Goal: Information Seeking & Learning: Learn about a topic

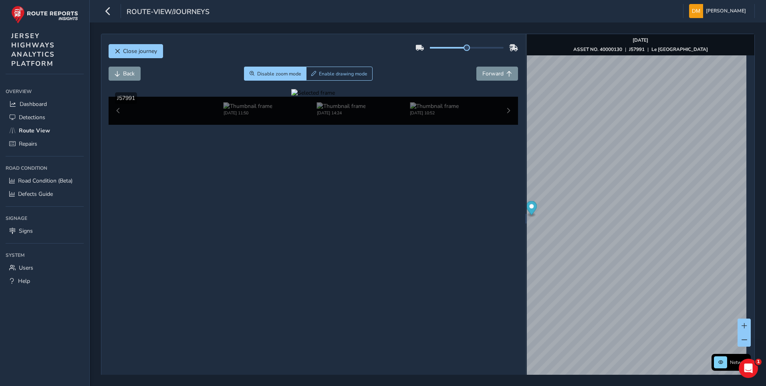
click at [481, 176] on div "Close journey Back Disable zoom mode Enable drawing mode Forward Click and Drag…" at bounding box center [428, 218] width 654 height 369
click at [715, 357] on button at bounding box center [720, 362] width 13 height 12
click at [714, 354] on div "Network" at bounding box center [731, 362] width 39 height 17
click at [715, 357] on button at bounding box center [720, 362] width 13 height 12
click at [483, 73] on span "Forward" at bounding box center [493, 74] width 21 height 8
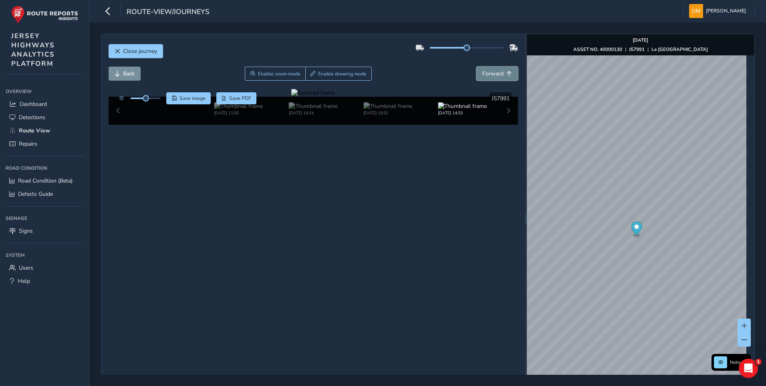
click at [483, 73] on span "Forward" at bounding box center [493, 74] width 21 height 8
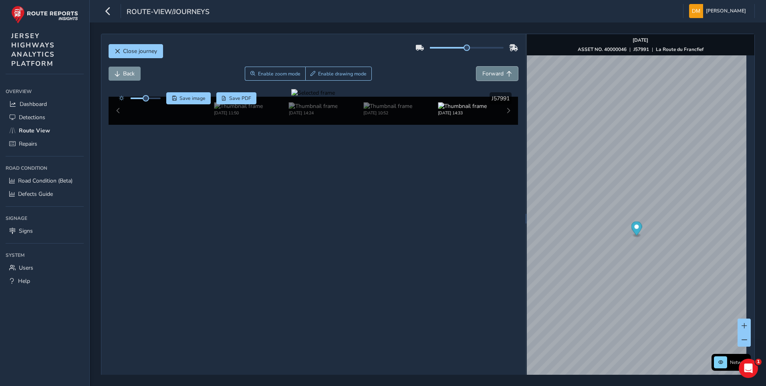
click at [483, 73] on span "Forward" at bounding box center [493, 74] width 21 height 8
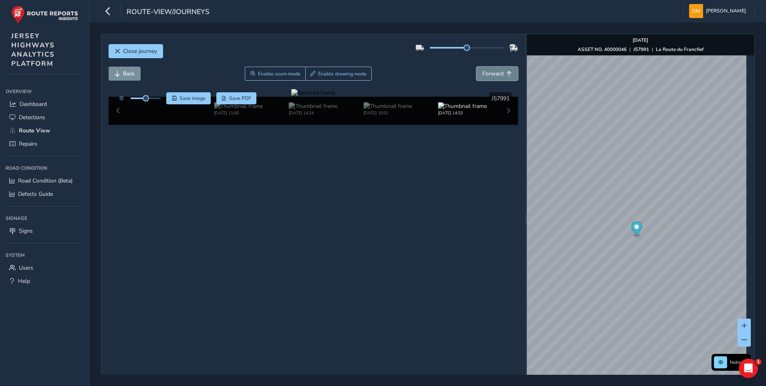
click at [483, 73] on span "Forward" at bounding box center [493, 74] width 21 height 8
click at [488, 77] on span "Forward" at bounding box center [493, 74] width 21 height 8
click at [137, 52] on span "Close journey" at bounding box center [140, 51] width 34 height 8
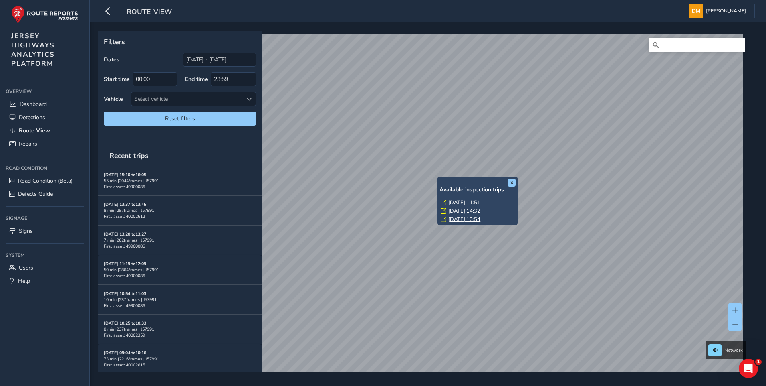
click at [454, 200] on link "[DATE] 11:51" at bounding box center [465, 202] width 32 height 7
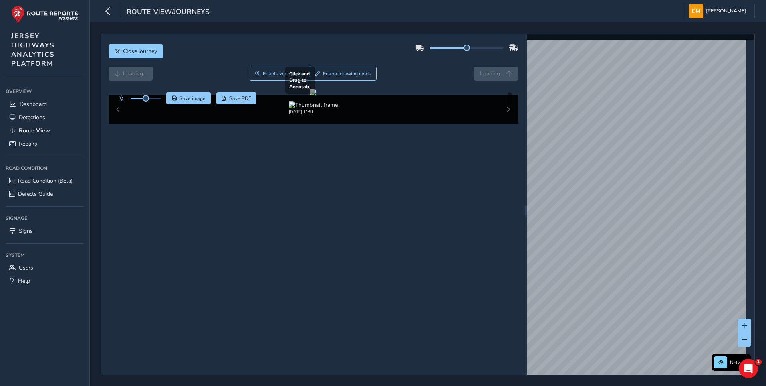
drag, startPoint x: 353, startPoint y: 222, endPoint x: 364, endPoint y: 191, distance: 33.0
click at [317, 95] on div at bounding box center [313, 92] width 6 height 6
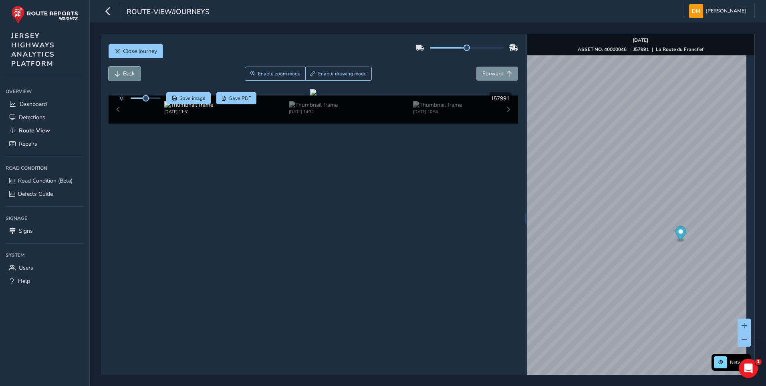
click at [134, 78] on button "Back" at bounding box center [125, 74] width 32 height 14
click at [483, 72] on span "Forward" at bounding box center [493, 74] width 21 height 8
click at [310, 95] on div at bounding box center [313, 92] width 6 height 6
click at [265, 76] on span "Enable zoom mode" at bounding box center [279, 74] width 42 height 6
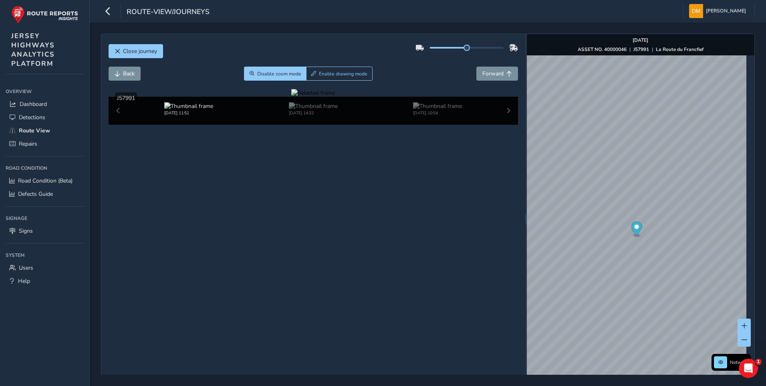
click at [291, 97] on div at bounding box center [313, 93] width 44 height 8
click at [231, 275] on img at bounding box center [642, 70] width 1154 height 649
drag, startPoint x: 125, startPoint y: 76, endPoint x: 125, endPoint y: 89, distance: 13.2
click at [125, 77] on span "Back" at bounding box center [129, 74] width 12 height 8
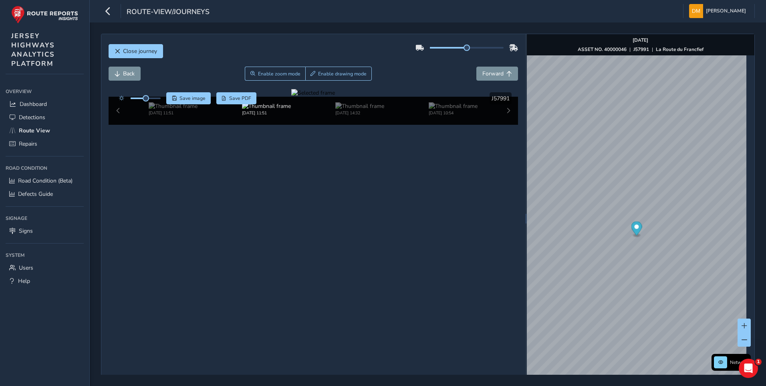
click at [291, 97] on div at bounding box center [313, 93] width 44 height 8
drag, startPoint x: 275, startPoint y: 241, endPoint x: 270, endPoint y: 245, distance: 6.7
click at [270, 245] on img at bounding box center [561, 132] width 1154 height 649
click at [291, 97] on div at bounding box center [313, 93] width 44 height 8
click at [273, 228] on img at bounding box center [565, 156] width 1154 height 649
